Goal: Obtain resource: Download file/media

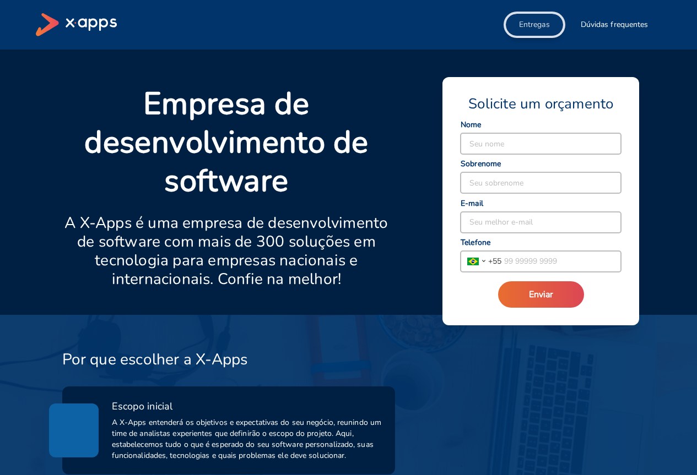
click at [536, 23] on span "Entregas" at bounding box center [534, 24] width 31 height 11
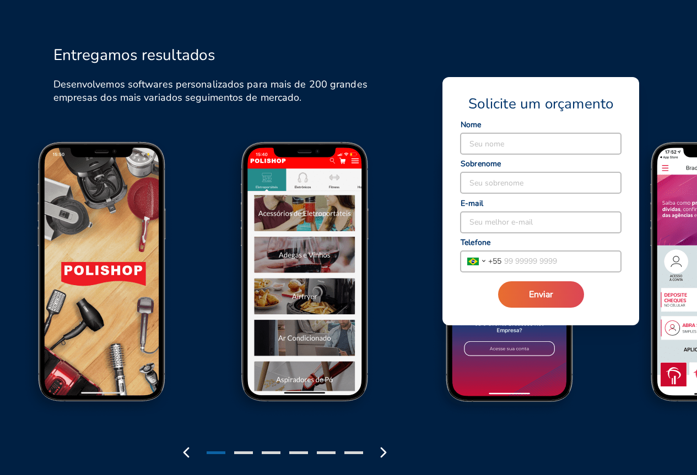
scroll to position [1242, 0]
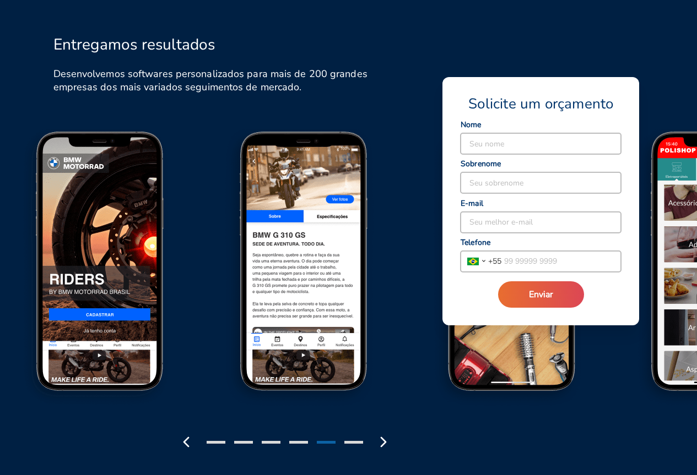
click at [522, 363] on img at bounding box center [512, 271] width 205 height 284
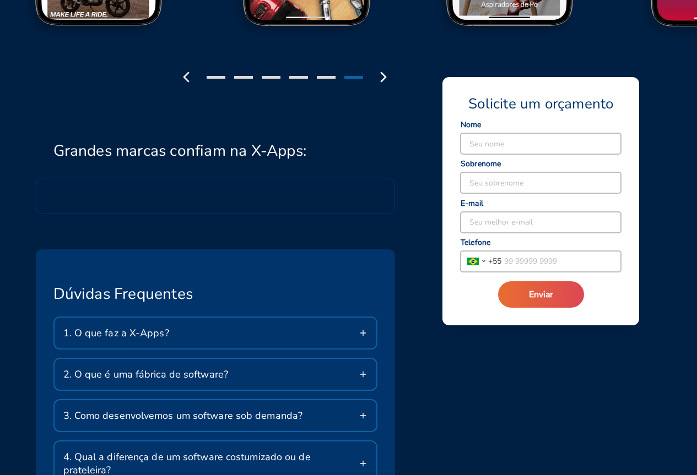
scroll to position [1627, 0]
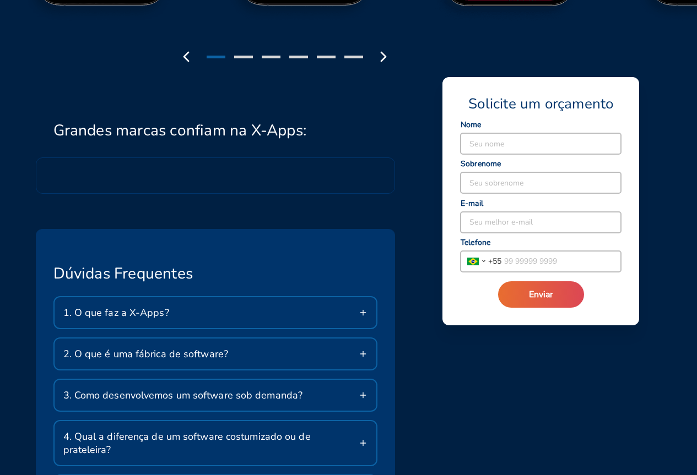
click at [361, 313] on icon at bounding box center [363, 312] width 9 height 9
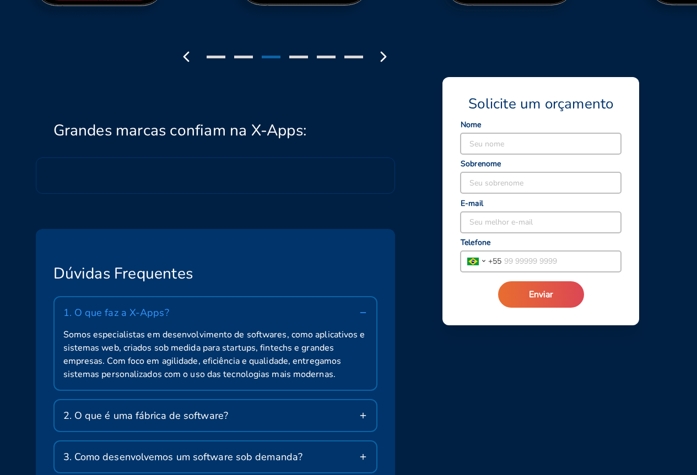
click at [365, 417] on icon at bounding box center [363, 415] width 9 height 9
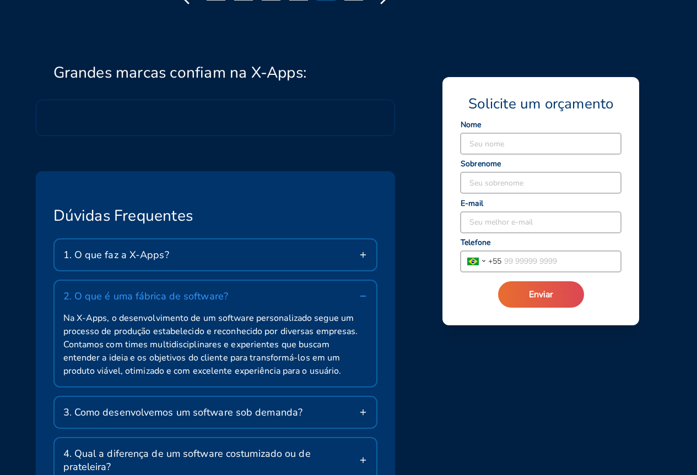
scroll to position [1737, 0]
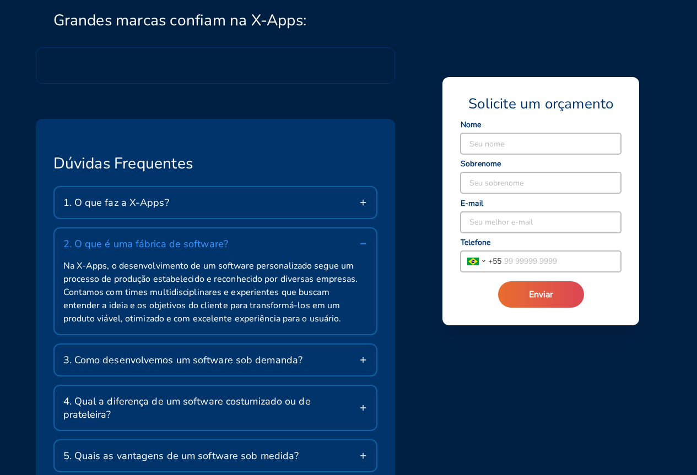
click at [369, 359] on div "3. Como desenvolvemos um software sob demanda?" at bounding box center [216, 360] width 322 height 31
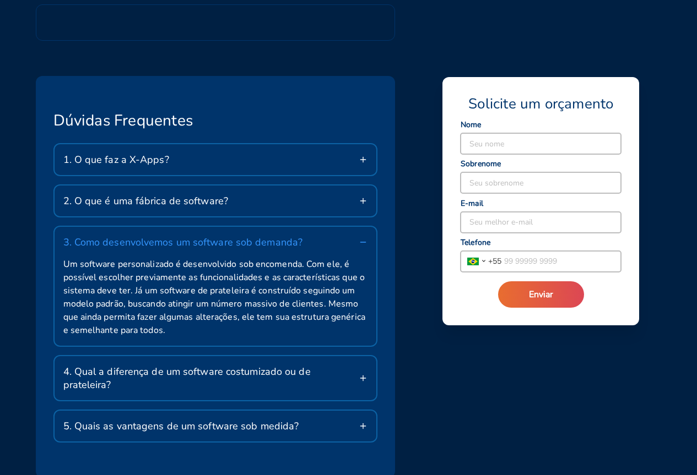
scroll to position [1793, 0]
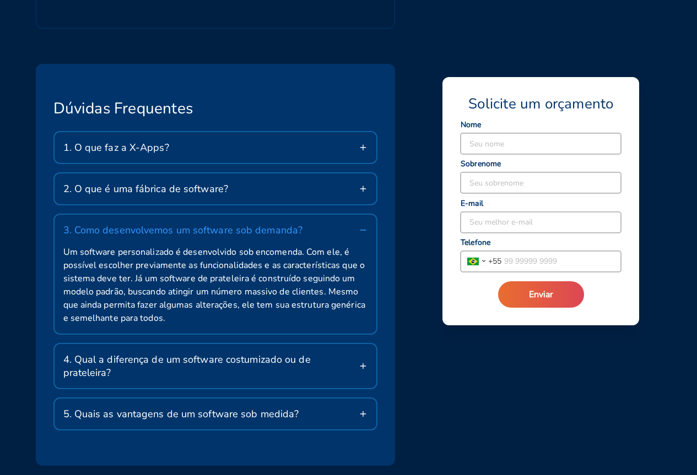
click at [367, 362] on icon at bounding box center [363, 366] width 9 height 9
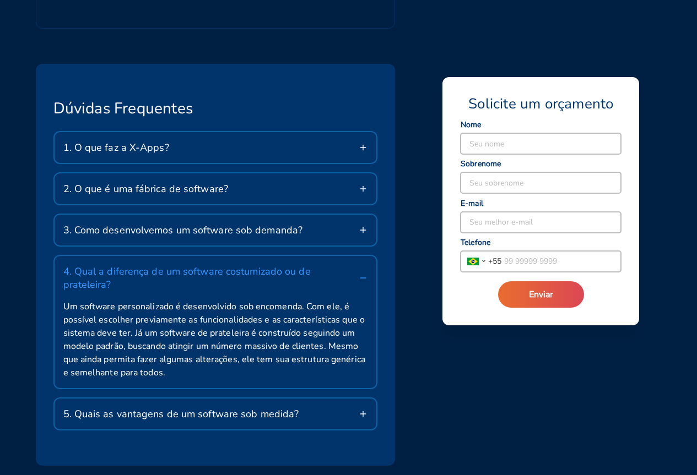
click at [367, 410] on icon at bounding box center [363, 414] width 9 height 9
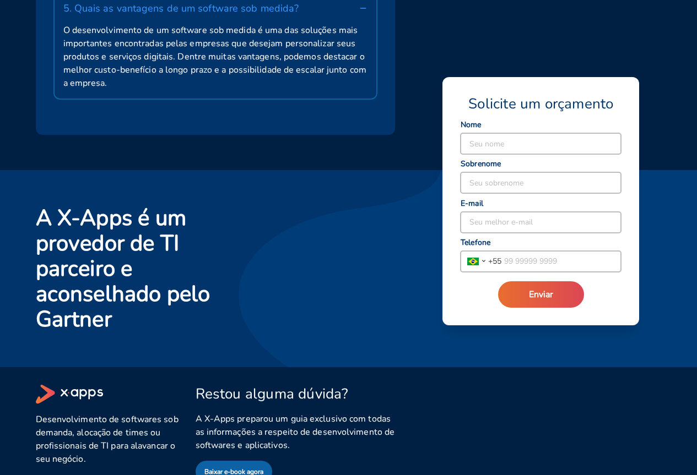
scroll to position [2122, 0]
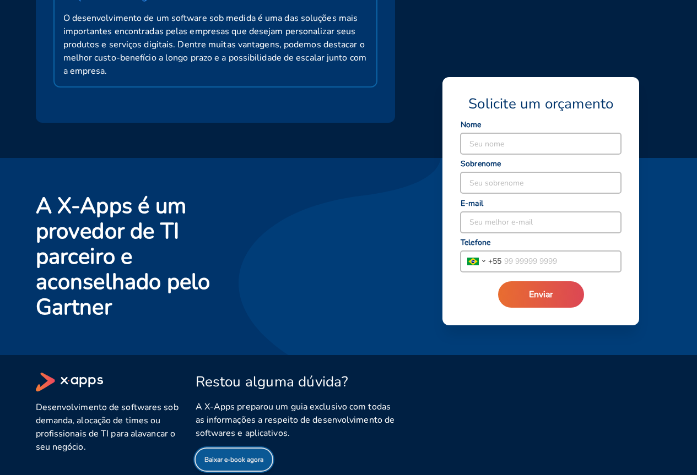
click at [231, 454] on span "Baixar e-book agora" at bounding box center [233, 460] width 59 height 12
select select "BR"
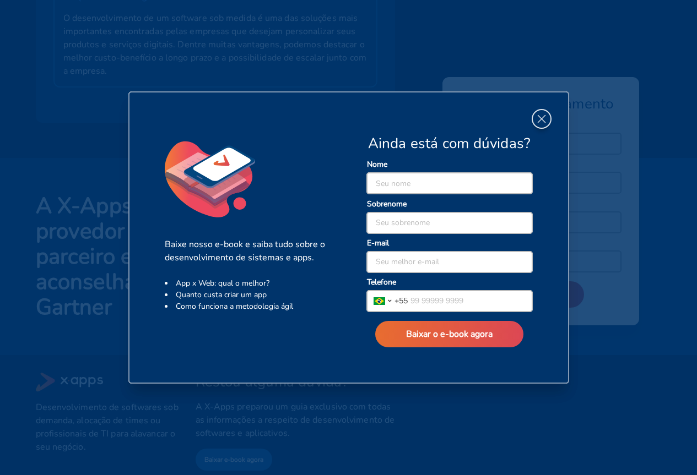
click at [540, 117] on icon "button" at bounding box center [541, 119] width 14 height 14
